Goal: Find specific page/section: Find specific page/section

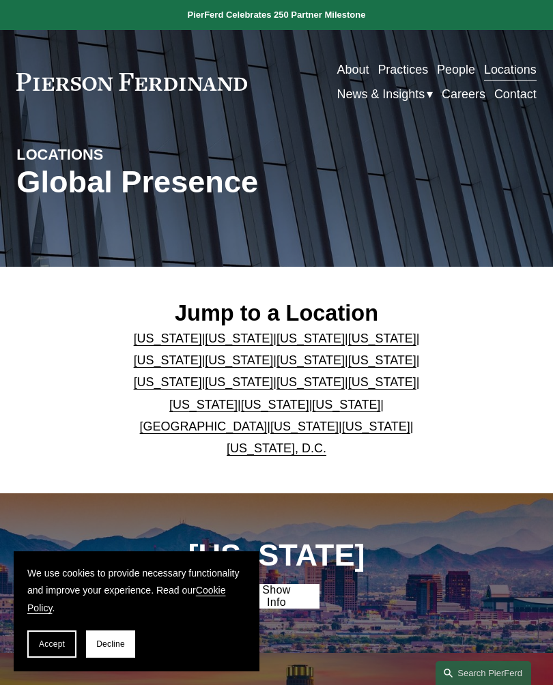
click at [391, 402] on p "Arizona | California | Colorado | Delaware | Florida | Georgia | Illinois | Mas…" at bounding box center [276, 393] width 303 height 132
click at [237, 398] on link "Ohio" at bounding box center [203, 405] width 68 height 14
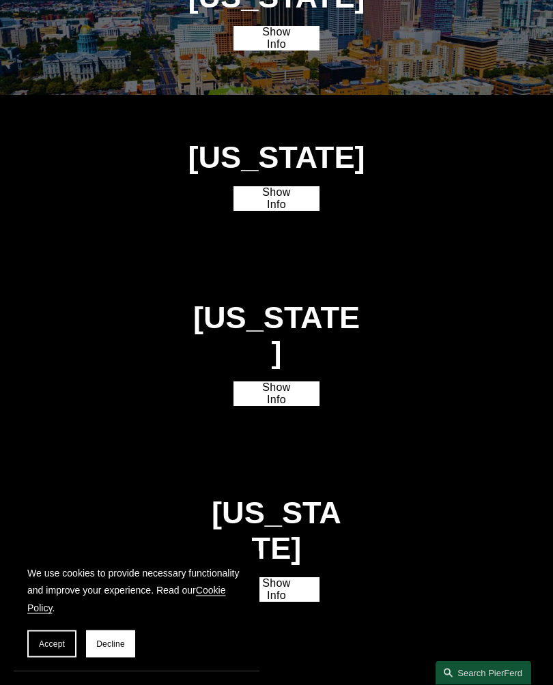
scroll to position [2503, 0]
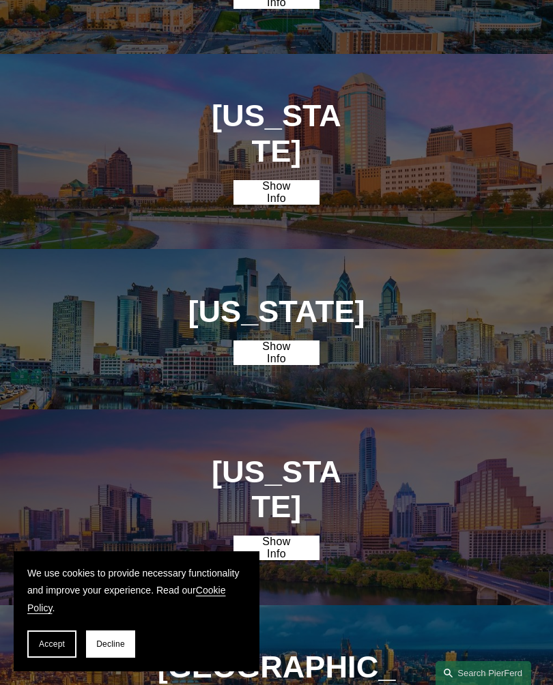
click at [289, 180] on link "Show Info" at bounding box center [276, 192] width 87 height 25
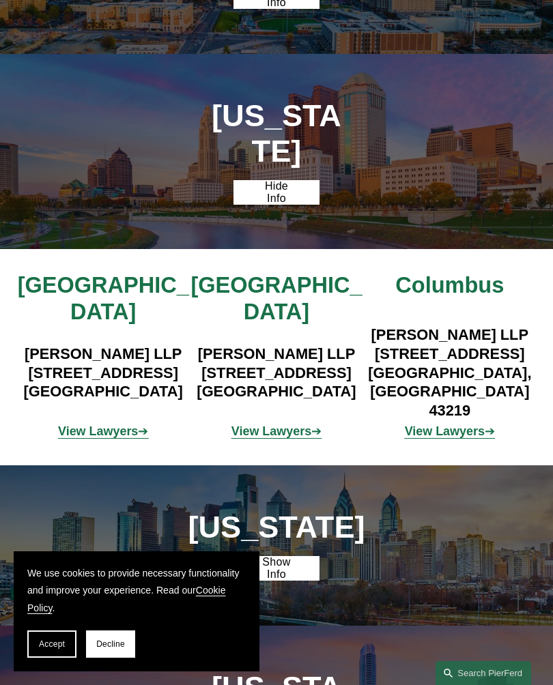
click at [289, 424] on strong "View Lawyers" at bounding box center [271, 431] width 80 height 14
click at [452, 424] on strong "View Lawyers" at bounding box center [444, 431] width 80 height 14
click at [111, 424] on strong "View Lawyers" at bounding box center [98, 431] width 80 height 14
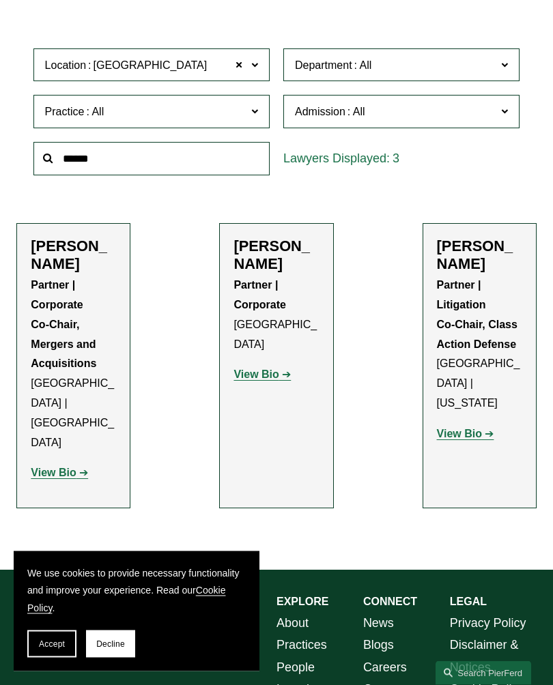
scroll to position [284, 0]
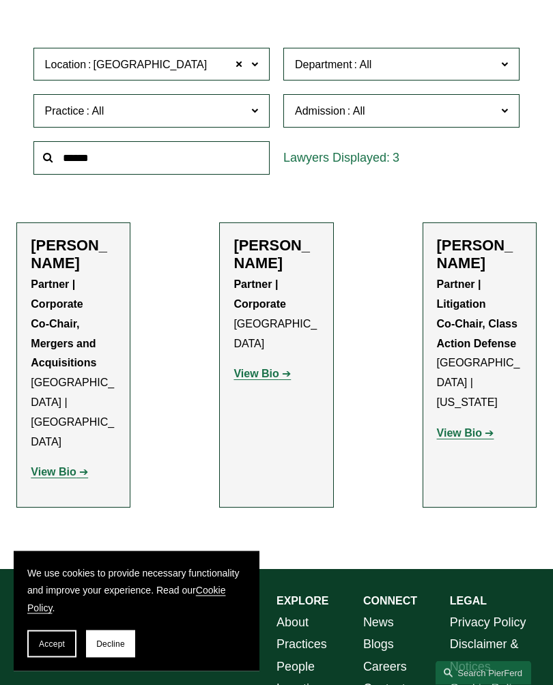
click at [61, 649] on span "Accept" at bounding box center [52, 644] width 26 height 10
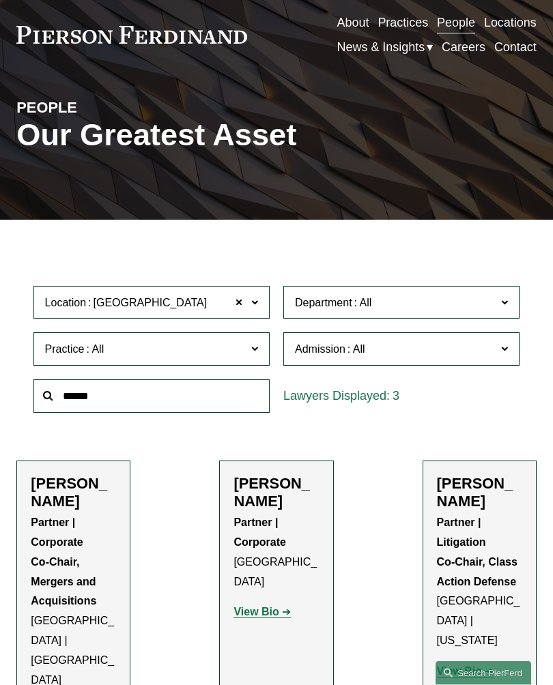
scroll to position [0, 0]
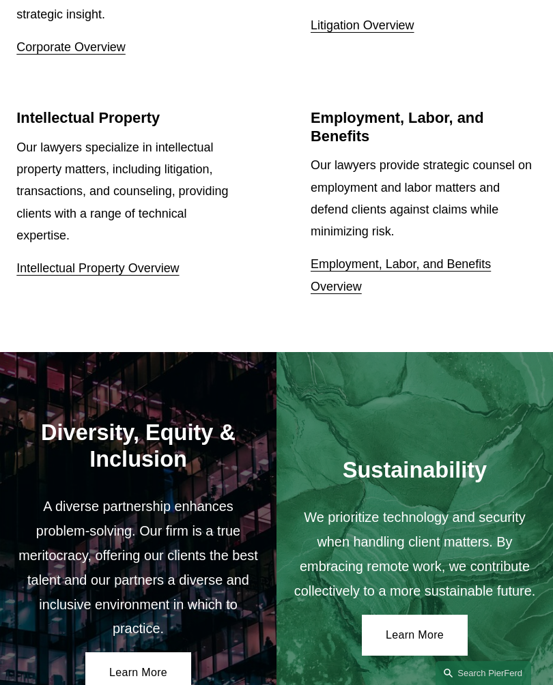
scroll to position [1853, 0]
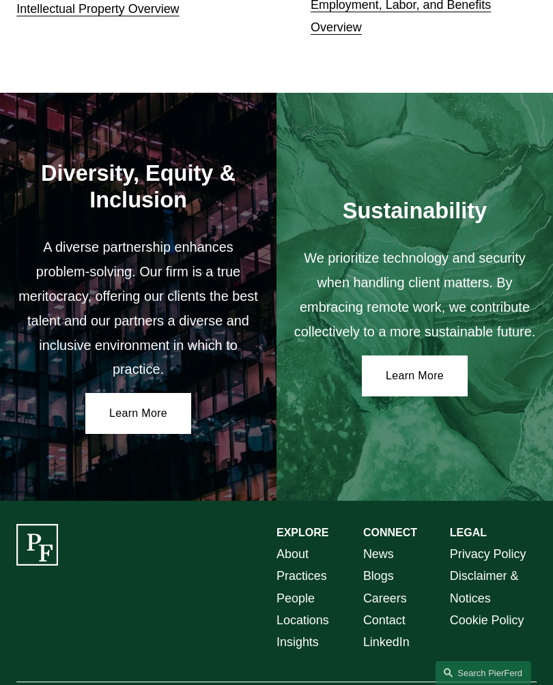
click at [550, 363] on div "Sustainability We prioritize technology and security when handling client matte…" at bounding box center [414, 298] width 276 height 332
